Goal: Task Accomplishment & Management: Use online tool/utility

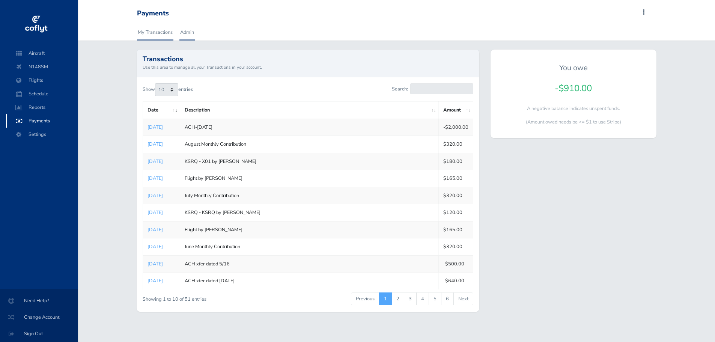
click at [187, 30] on link "Admin" at bounding box center [186, 32] width 15 height 17
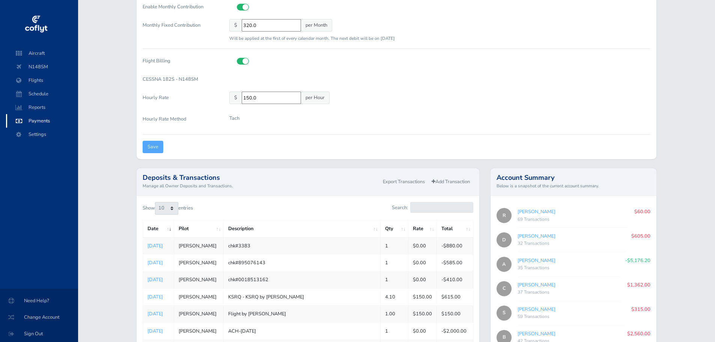
scroll to position [188, 0]
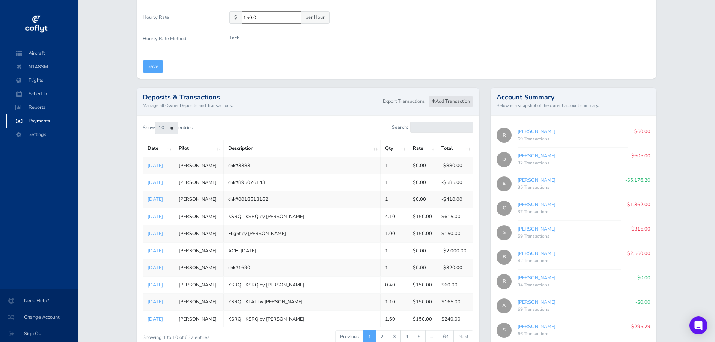
click at [455, 96] on link "Add Transaction" at bounding box center [450, 101] width 45 height 11
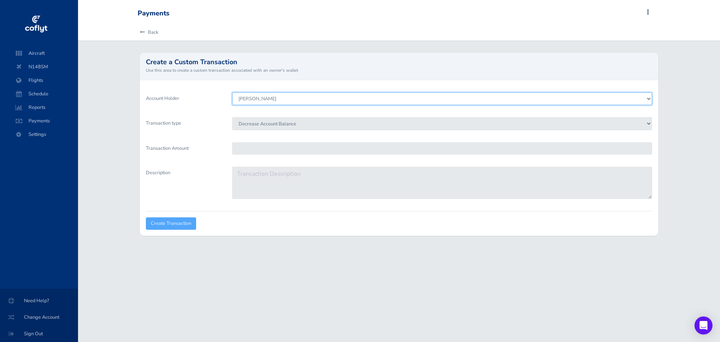
click at [317, 98] on select "Sina Adibi Daniel Hindman Scott Godfrey Stephen Schweigart Robert Blenker Alber…" at bounding box center [442, 98] width 420 height 13
select select "6432"
click at [232, 92] on select "Sina Adibi Daniel Hindman Scott Godfrey Stephen Schweigart Robert Blenker Alber…" at bounding box center [442, 98] width 420 height 13
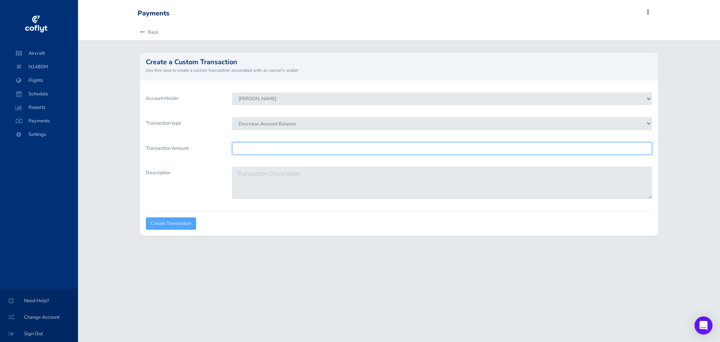
click at [293, 151] on input "Transaction Amount" at bounding box center [442, 148] width 420 height 12
type input "311.38"
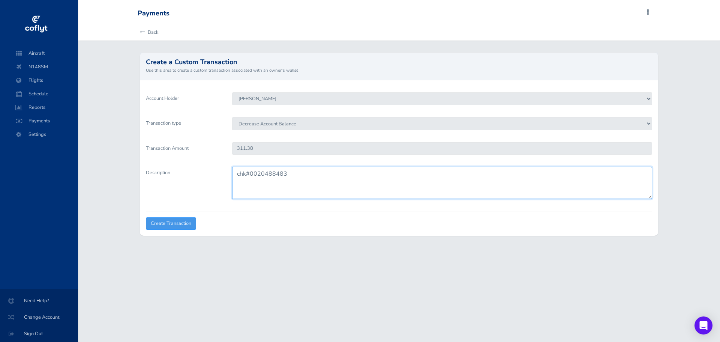
type textarea "chk#0020488483"
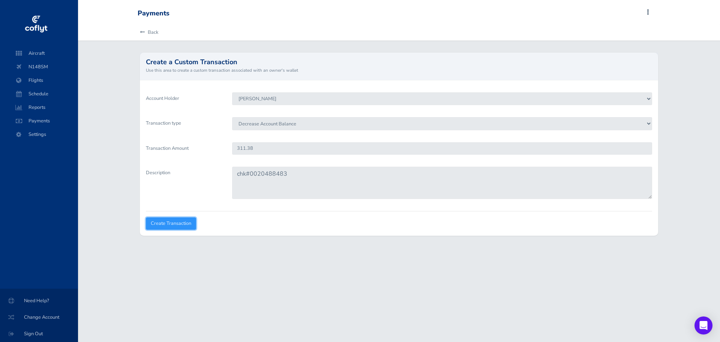
click at [181, 226] on input "Create Transaction" at bounding box center [171, 223] width 50 height 12
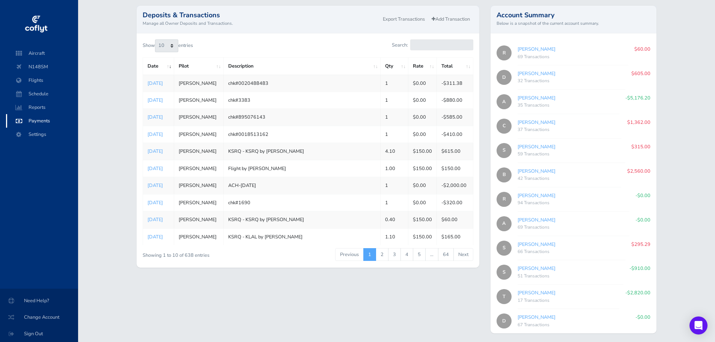
scroll to position [259, 0]
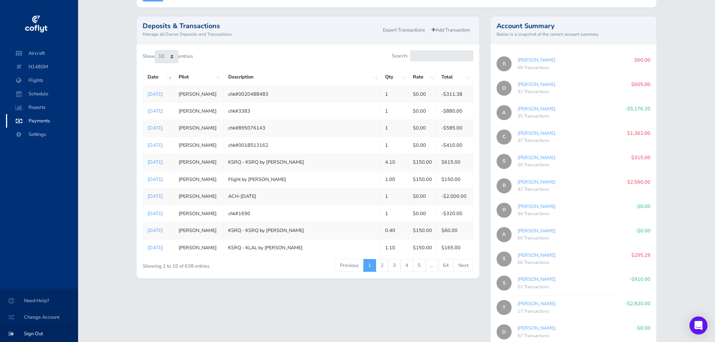
click at [29, 334] on span "Sign Out" at bounding box center [39, 334] width 60 height 14
